Goal: Information Seeking & Learning: Learn about a topic

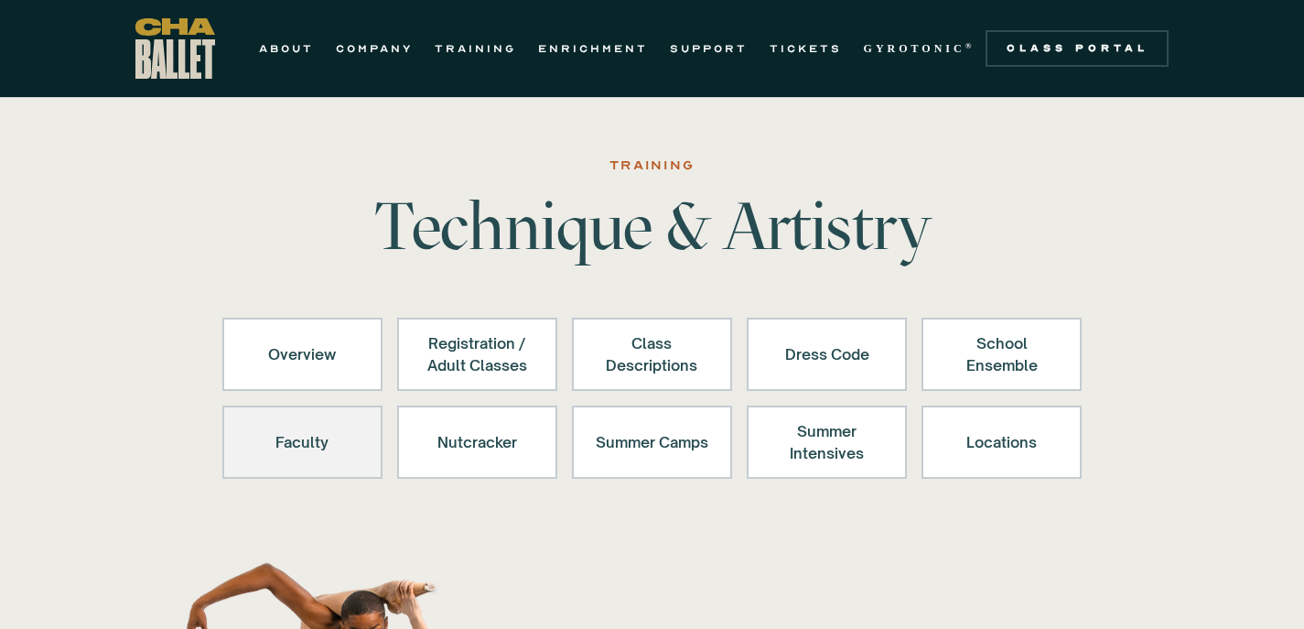
click at [350, 445] on div "Faculty" at bounding box center [302, 442] width 113 height 44
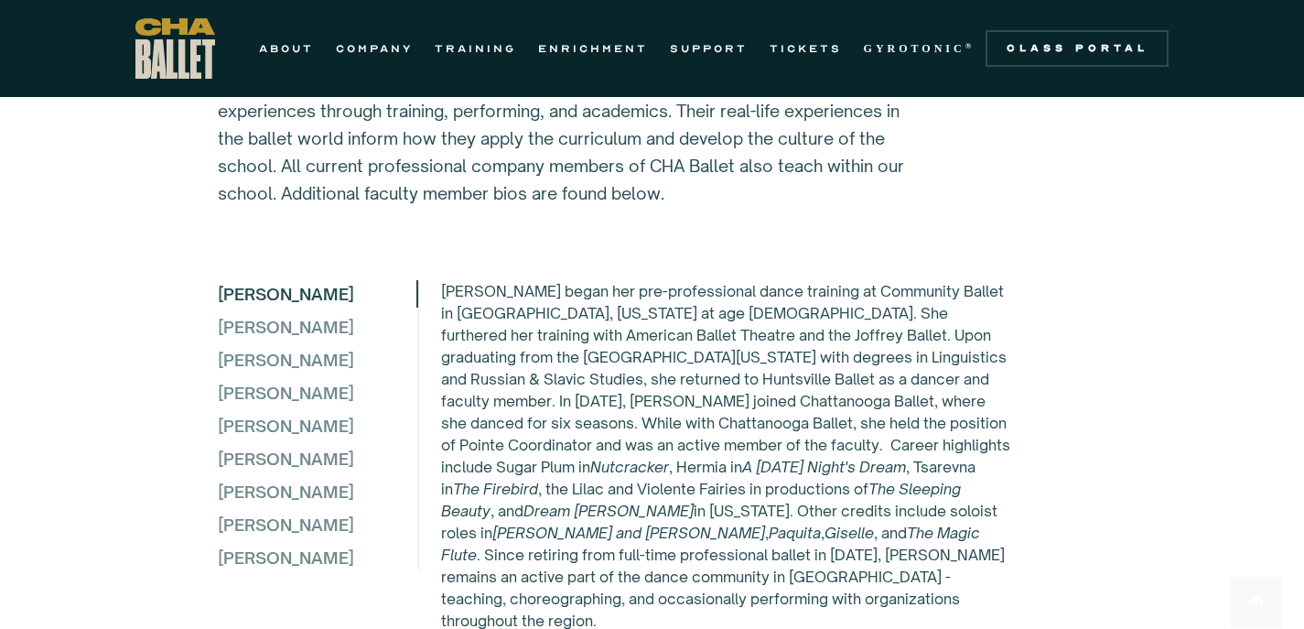
scroll to position [4967, 0]
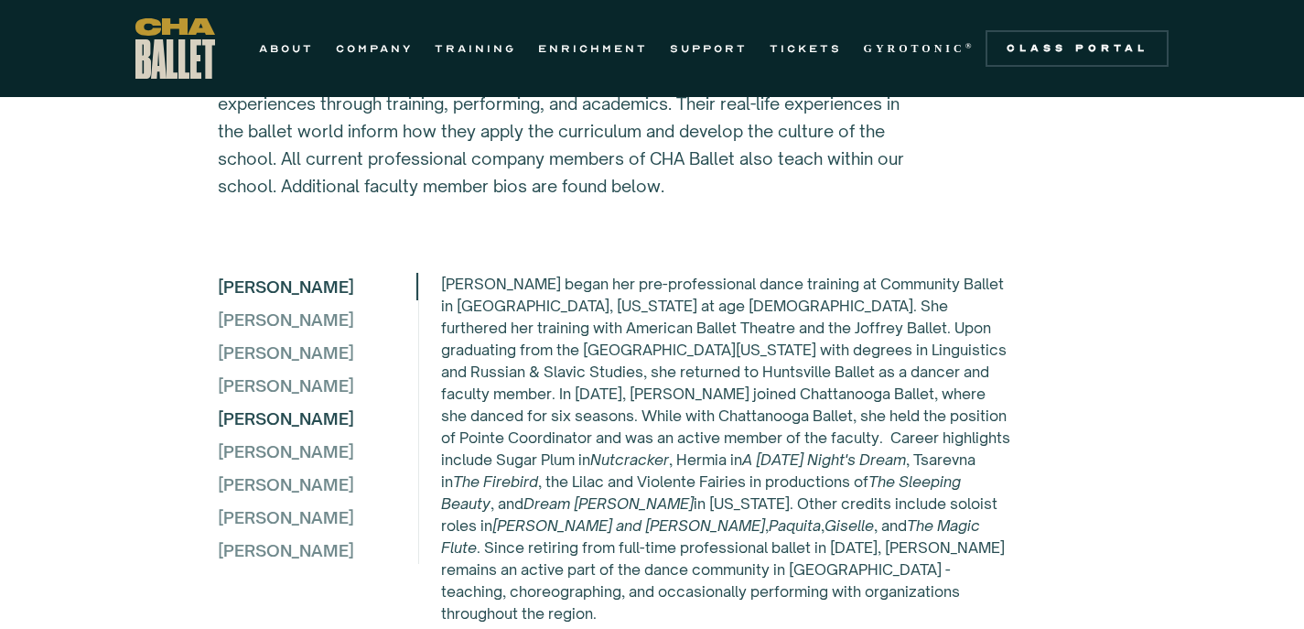
click at [265, 404] on div "Jane King" at bounding box center [317, 417] width 199 height 27
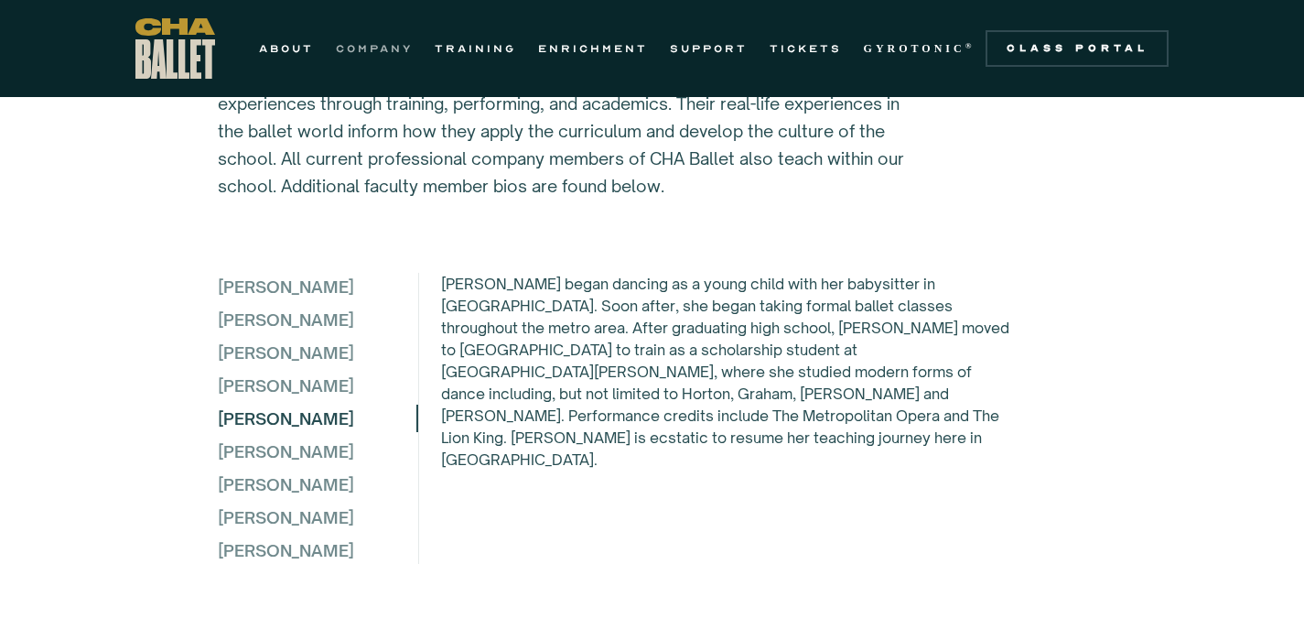
click at [336, 47] on link "COMPANY" at bounding box center [374, 49] width 77 height 22
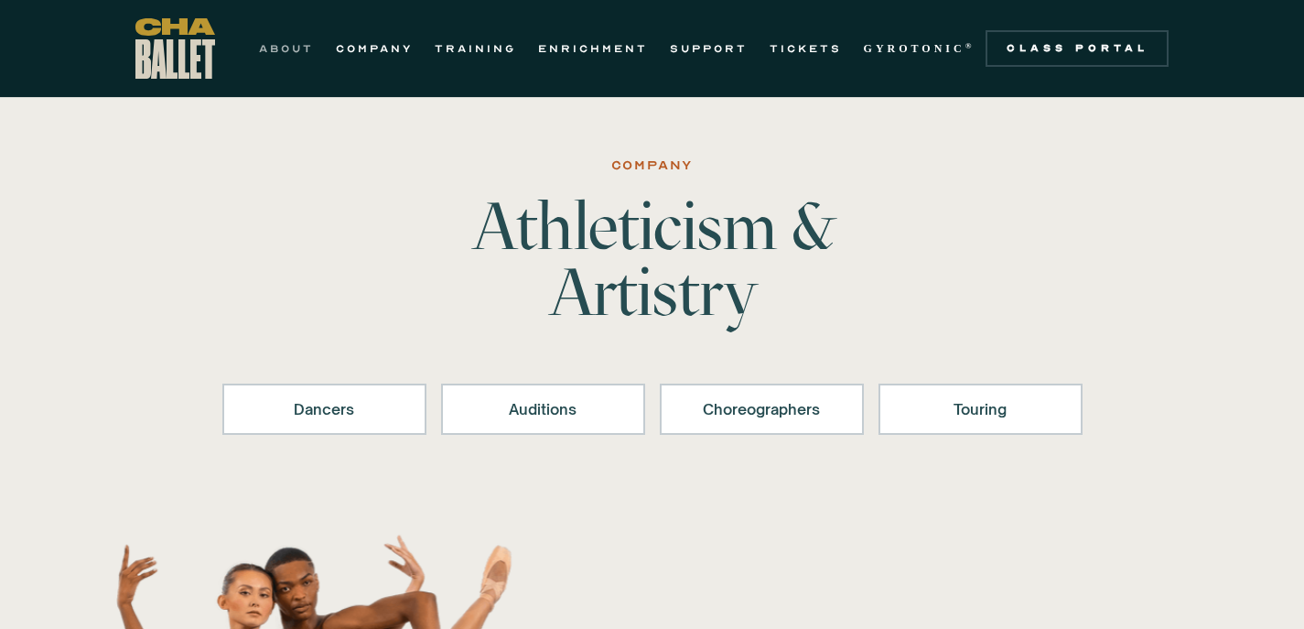
click at [259, 48] on link "ABOUT" at bounding box center [286, 49] width 55 height 22
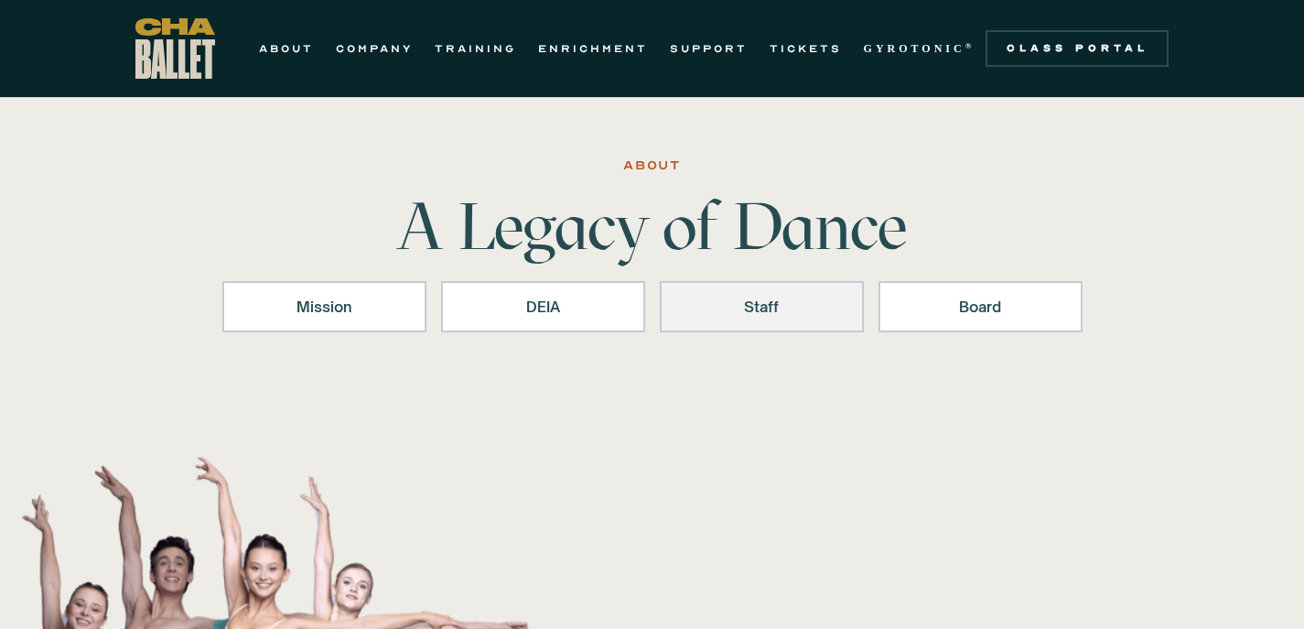
click at [790, 304] on div "Staff" at bounding box center [762, 307] width 156 height 22
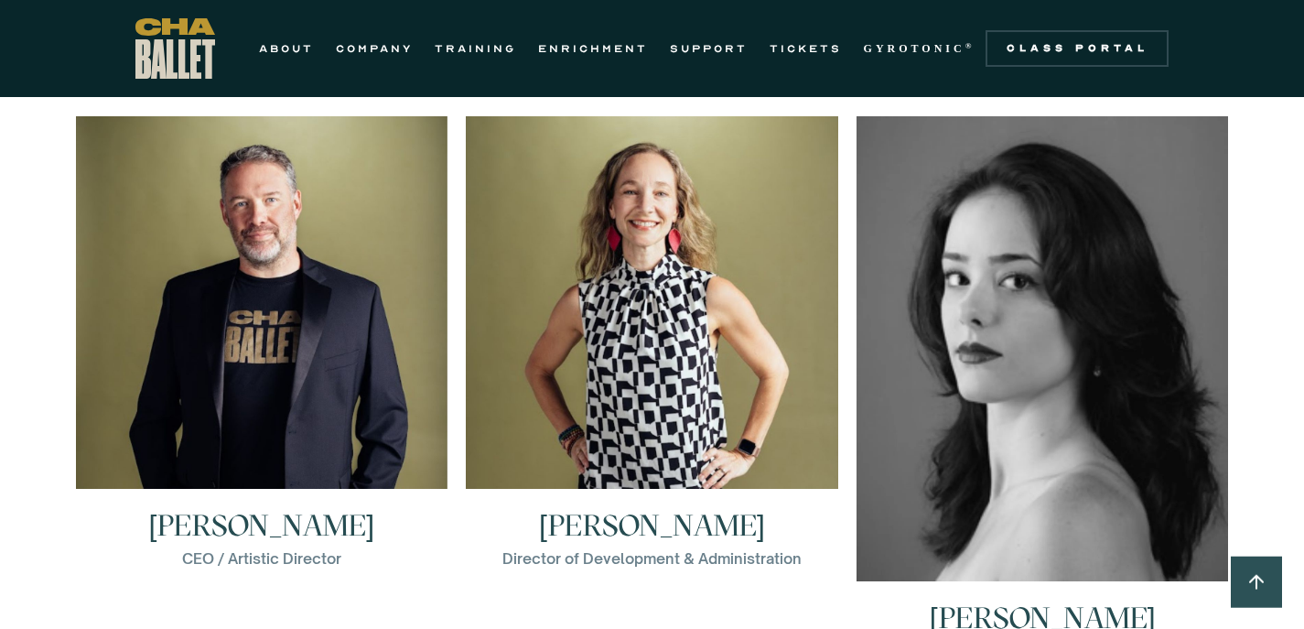
scroll to position [2579, 0]
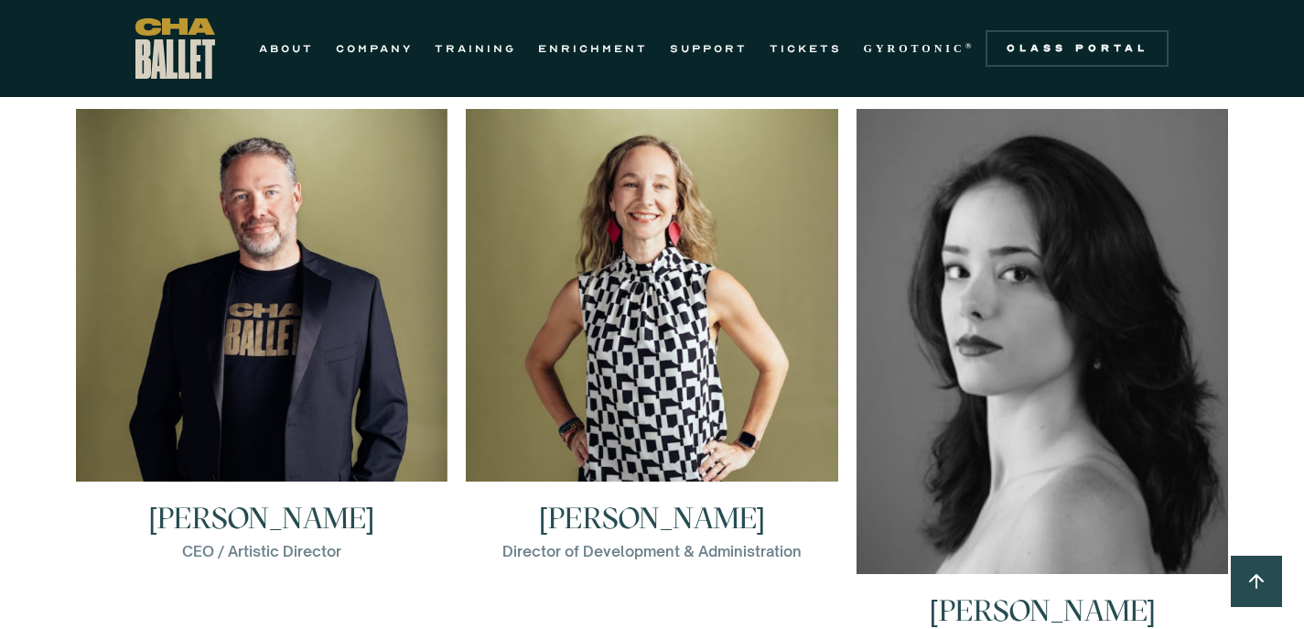
click at [719, 503] on h3 "Aly Brock Haugland" at bounding box center [652, 517] width 226 height 29
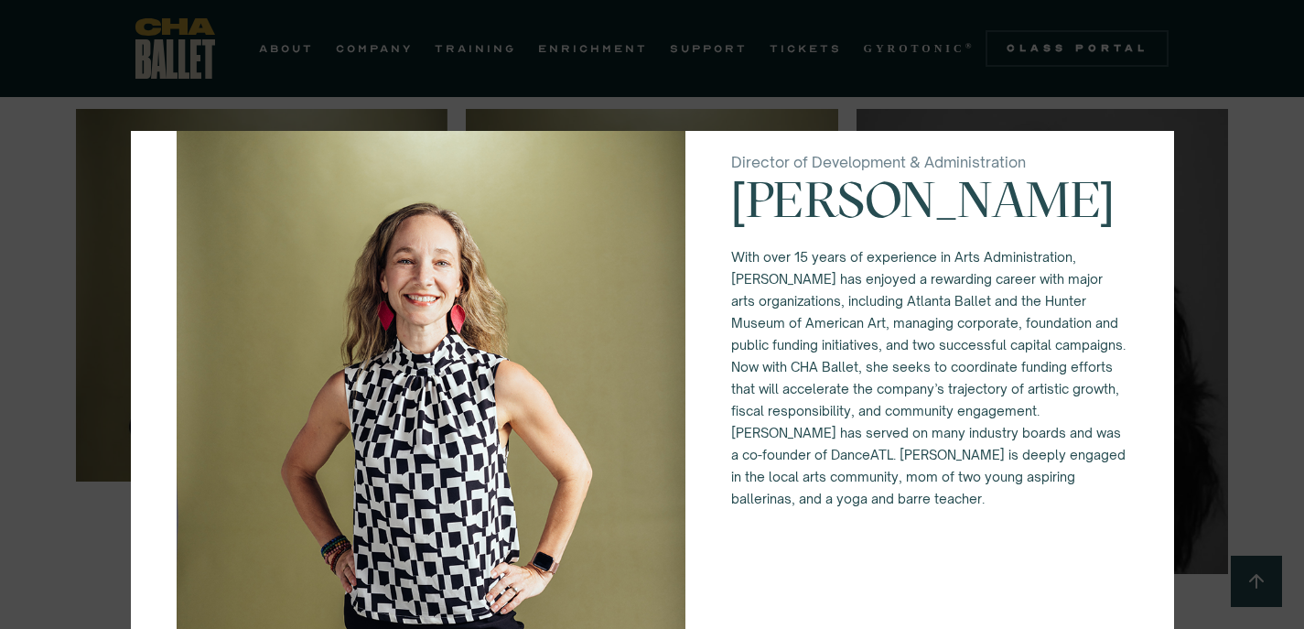
scroll to position [0, 0]
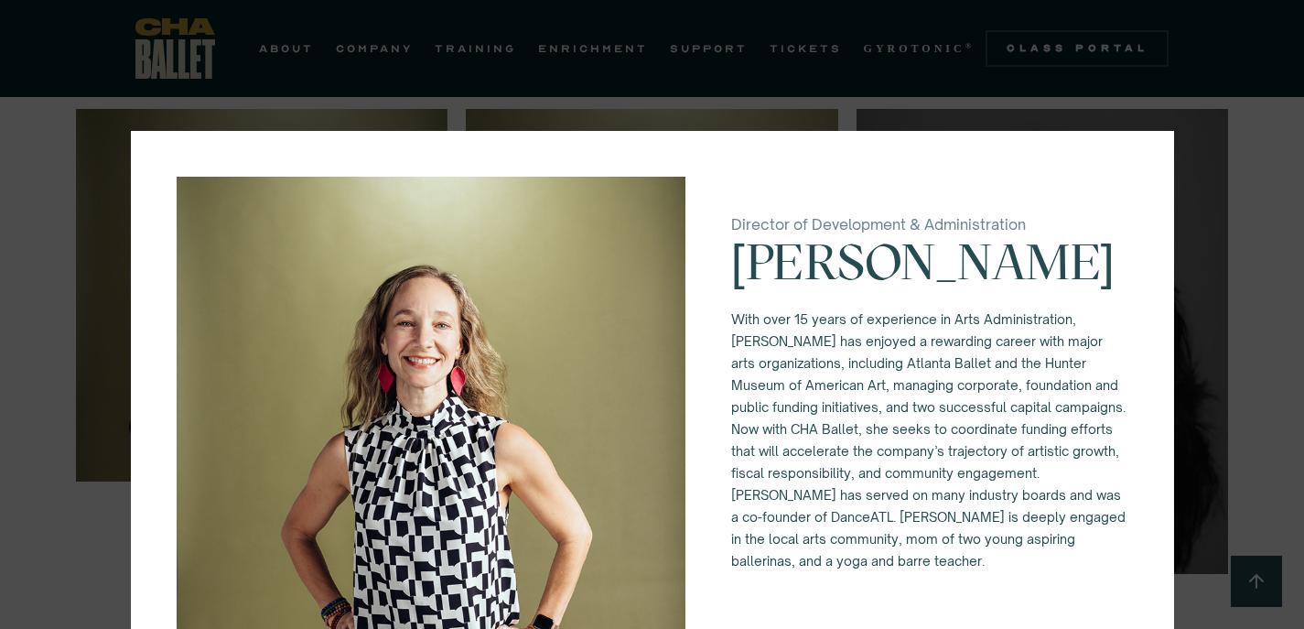
click at [1276, 172] on div "Director of Development & Administration Aly Brock Haugland With over 15 years …" at bounding box center [652, 314] width 1304 height 629
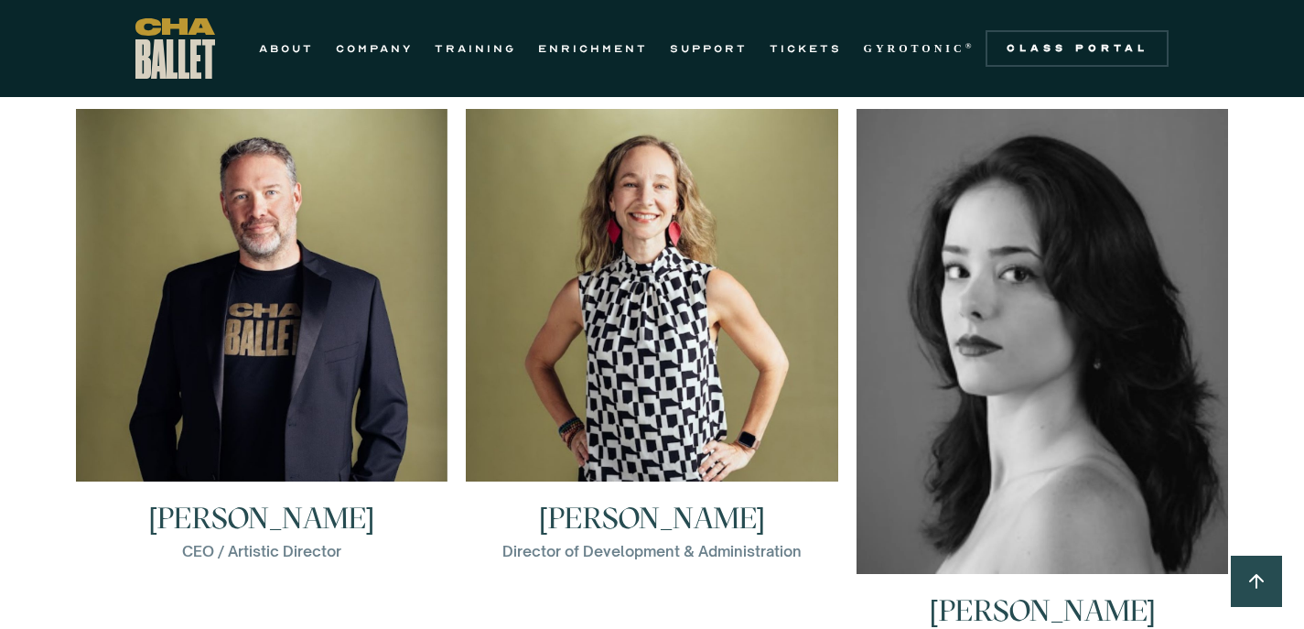
click at [1063, 596] on h3 "Elena Bozzone" at bounding box center [1043, 610] width 226 height 29
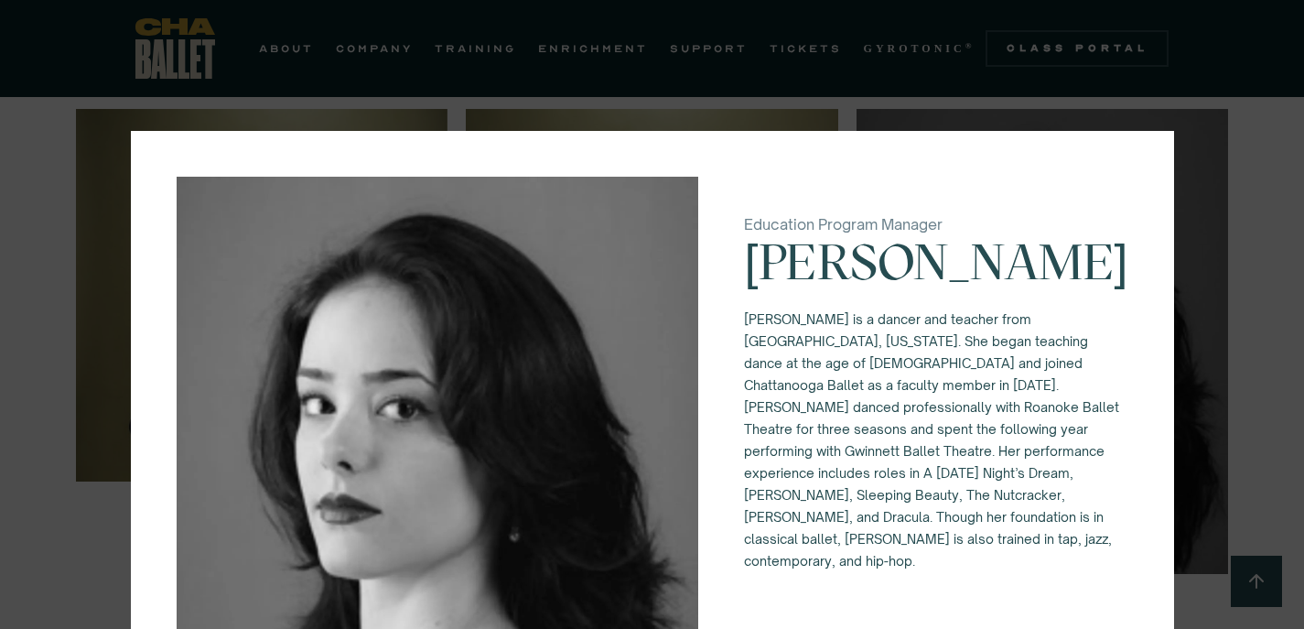
click at [1254, 178] on div "Education Program Manager Elena Bozzone Elena Bozzone is a dancer and teacher f…" at bounding box center [652, 314] width 1304 height 629
